Goal: Information Seeking & Learning: Learn about a topic

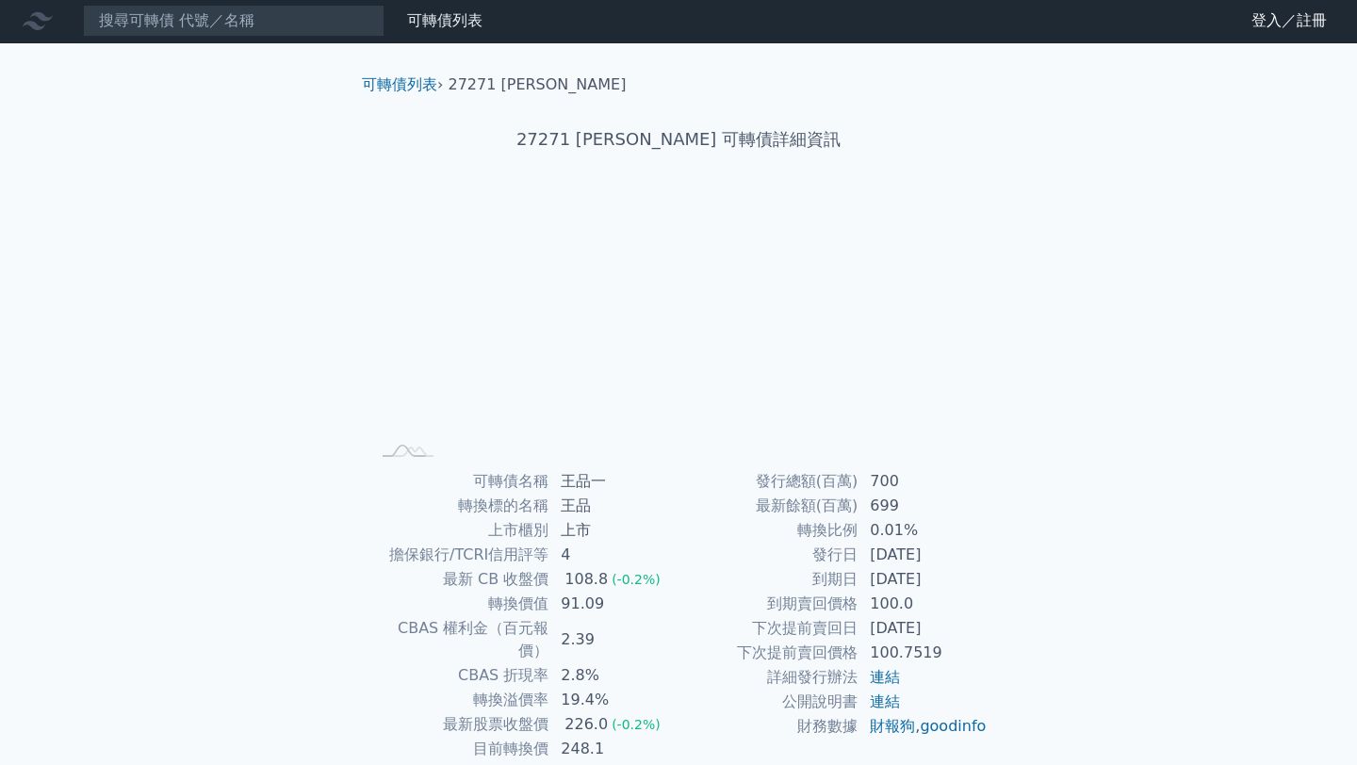
scroll to position [107, 0]
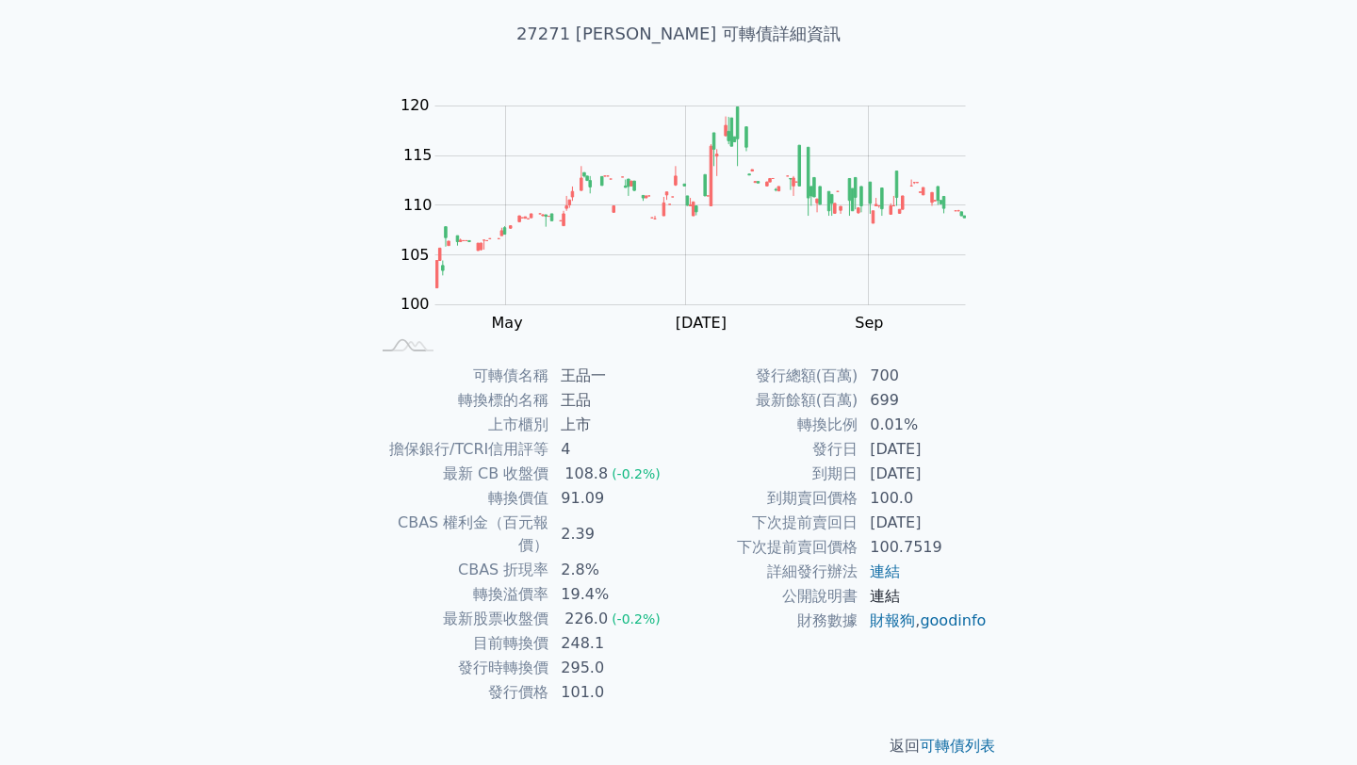
click at [890, 595] on link "連結" at bounding box center [885, 596] width 30 height 18
click at [890, 578] on link "連結" at bounding box center [885, 572] width 30 height 18
click at [891, 597] on link "連結" at bounding box center [885, 596] width 30 height 18
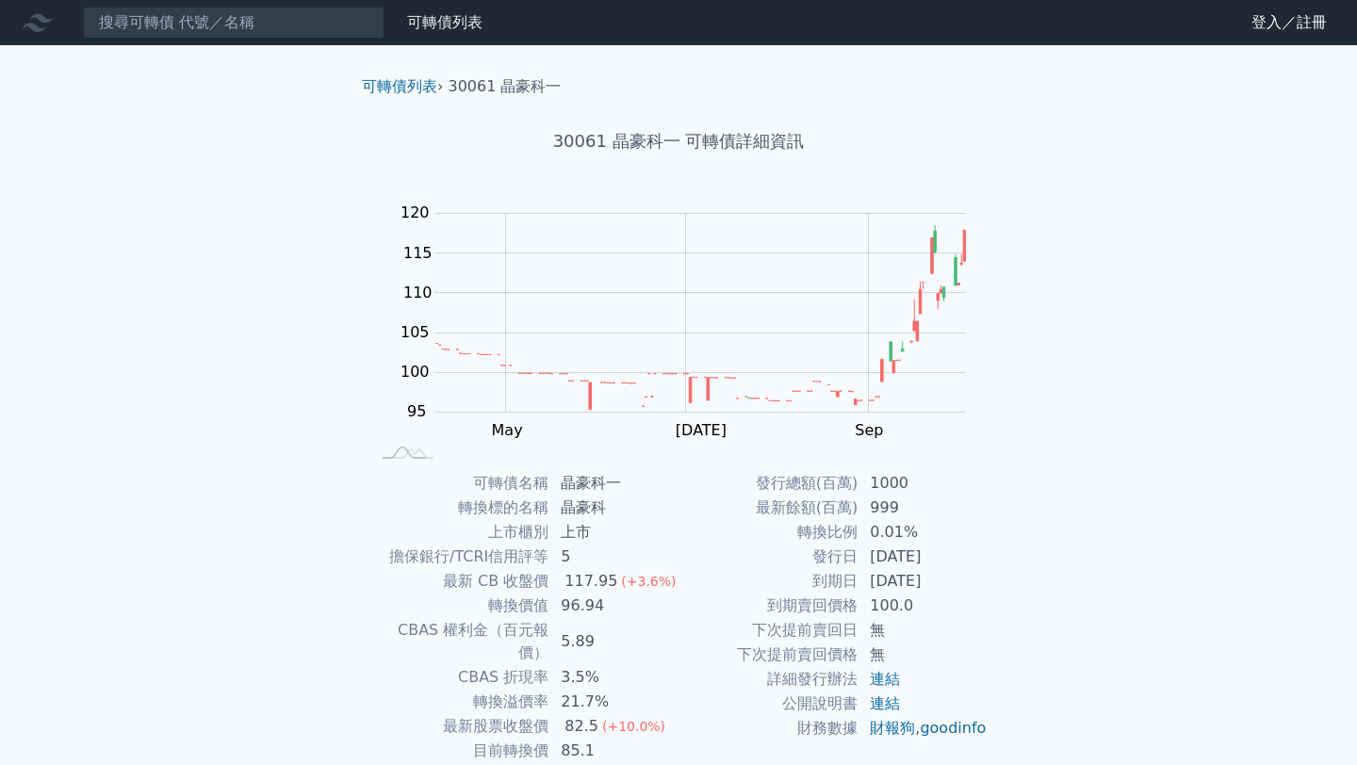
scroll to position [107, 0]
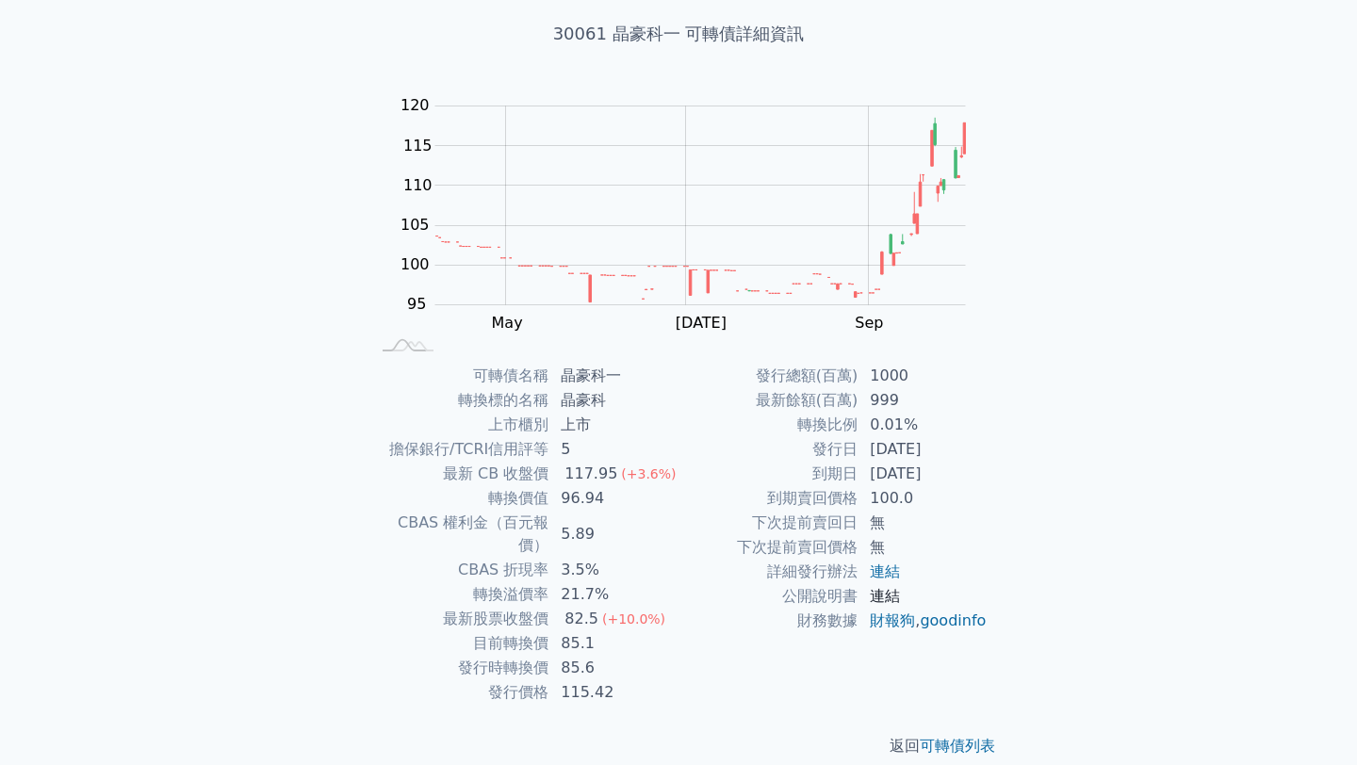
click at [888, 592] on link "連結" at bounding box center [885, 596] width 30 height 18
click at [890, 569] on link "連結" at bounding box center [885, 572] width 30 height 18
